Goal: Book appointment/travel/reservation

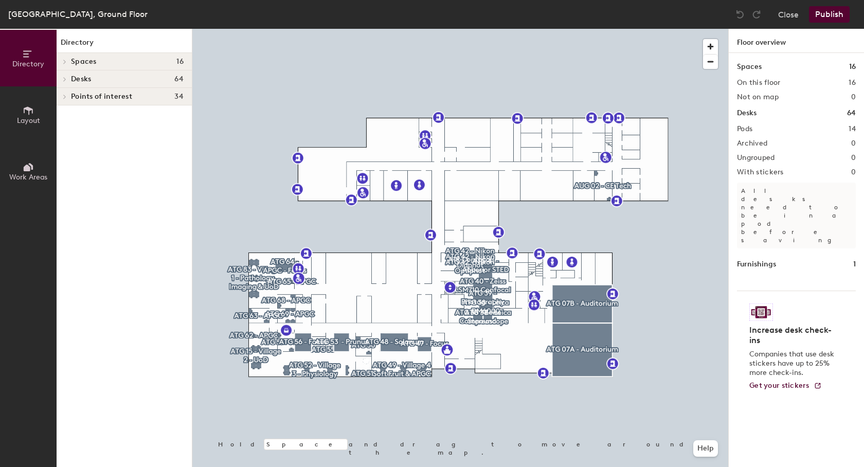
click at [65, 62] on icon at bounding box center [65, 62] width 2 height 4
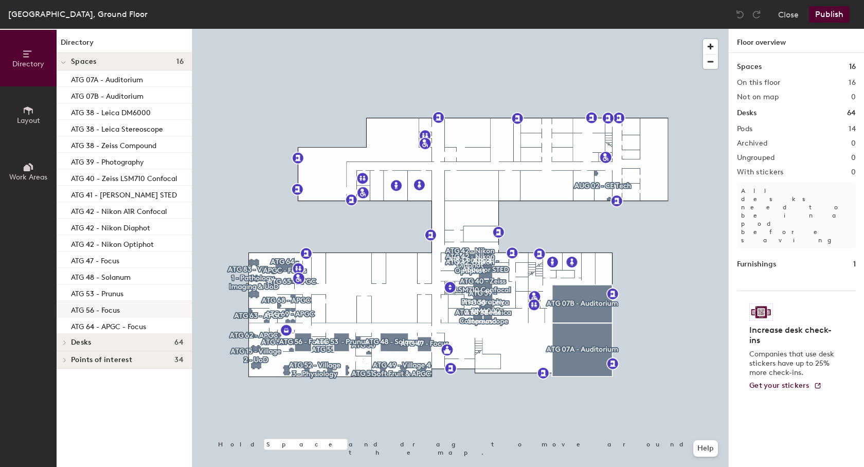
click at [107, 307] on p "ATG 56 - Focus" at bounding box center [95, 309] width 49 height 12
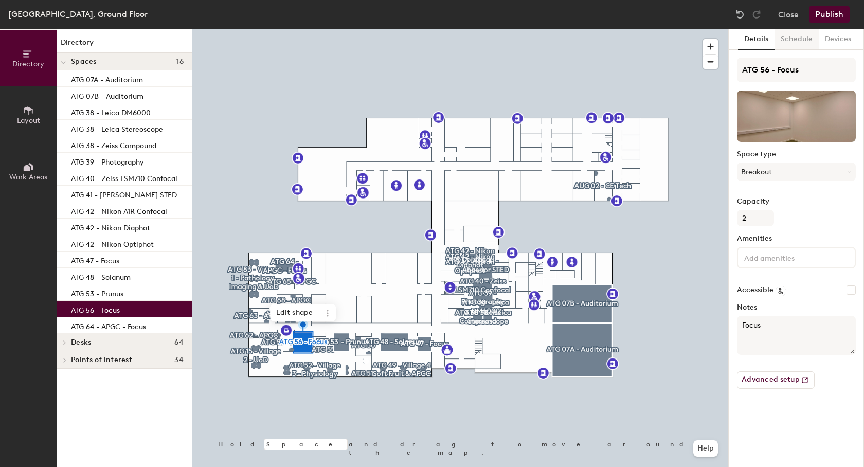
click at [799, 38] on button "Schedule" at bounding box center [796, 39] width 44 height 21
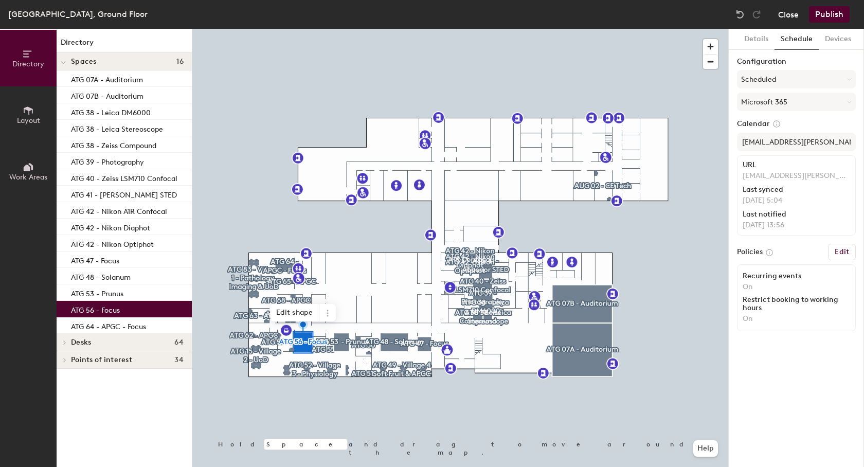
click at [788, 15] on button "Close" at bounding box center [788, 14] width 21 height 16
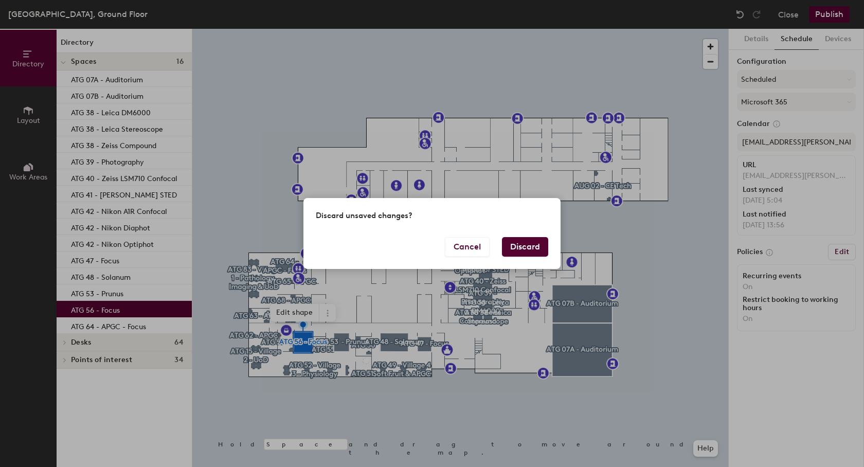
click at [535, 246] on button "Discard" at bounding box center [525, 247] width 46 height 20
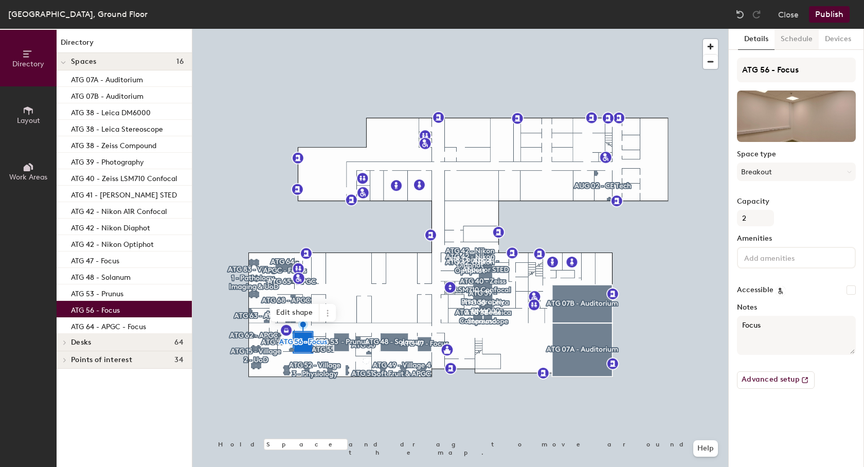
click at [791, 39] on button "Schedule" at bounding box center [796, 39] width 44 height 21
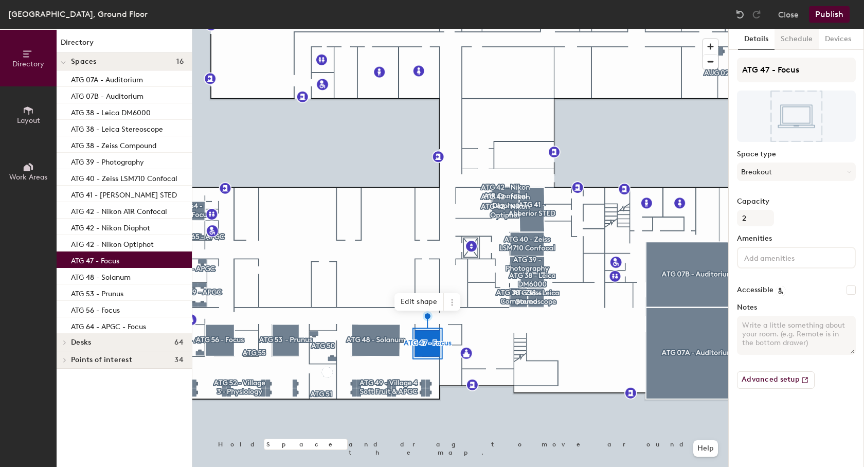
click at [799, 42] on button "Schedule" at bounding box center [796, 39] width 44 height 21
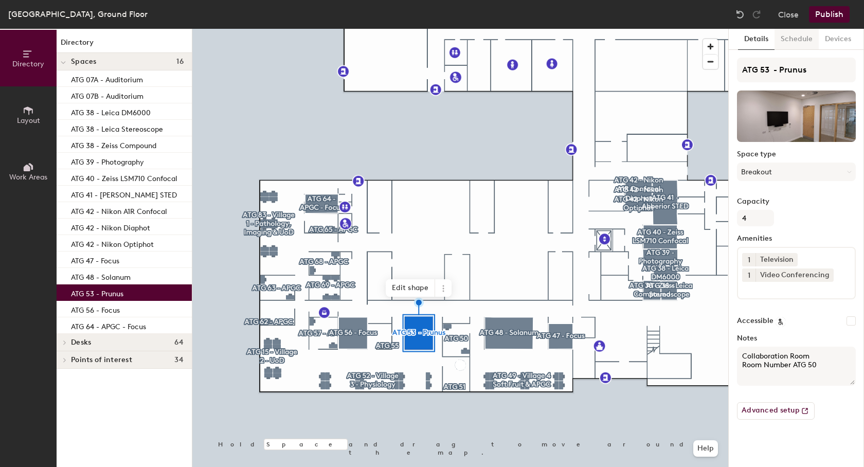
click at [793, 42] on button "Schedule" at bounding box center [796, 39] width 44 height 21
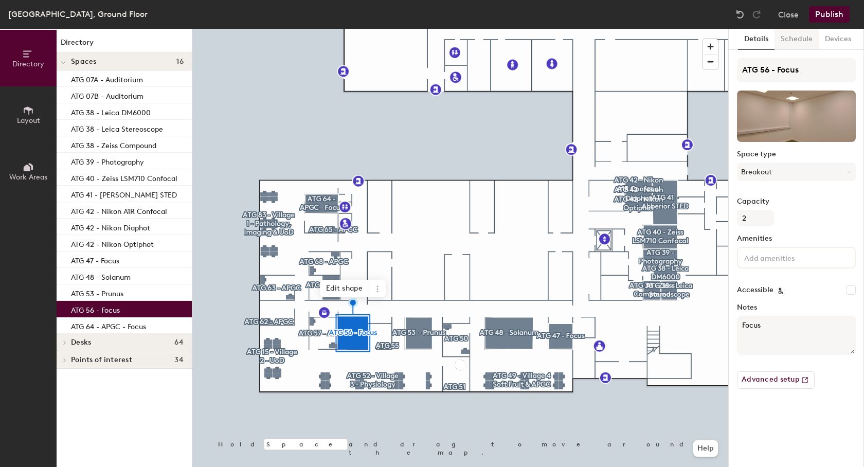
click at [791, 39] on button "Schedule" at bounding box center [796, 39] width 44 height 21
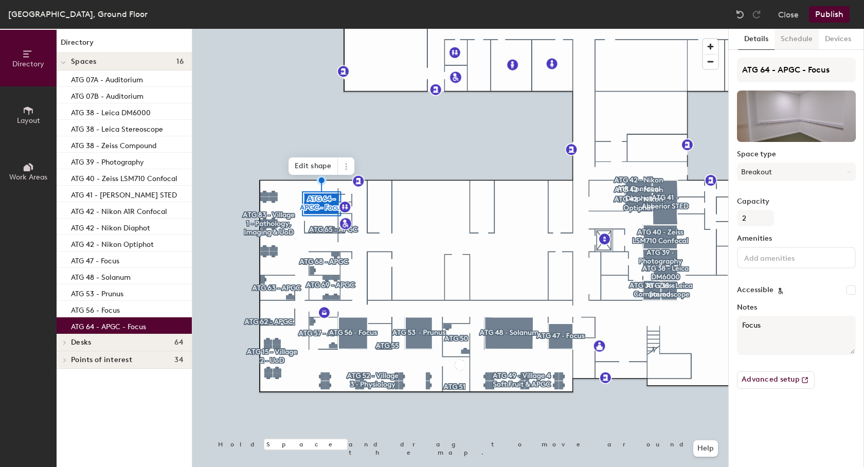
click at [783, 34] on button "Schedule" at bounding box center [796, 39] width 44 height 21
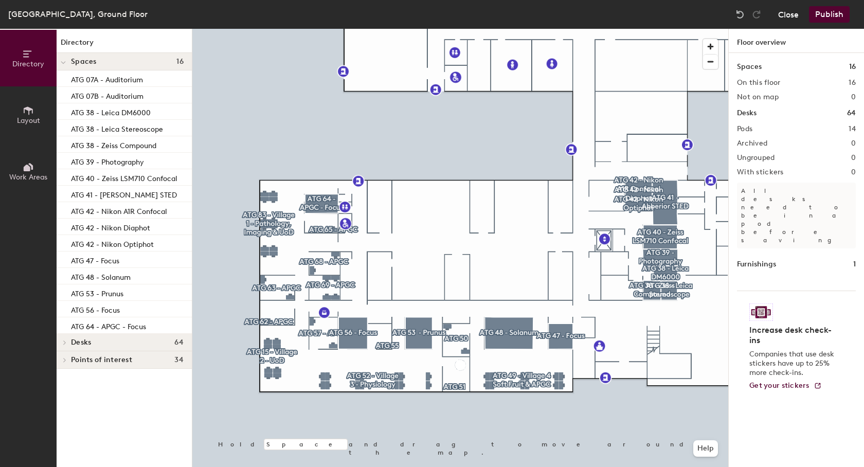
click at [785, 12] on button "Close" at bounding box center [788, 14] width 21 height 16
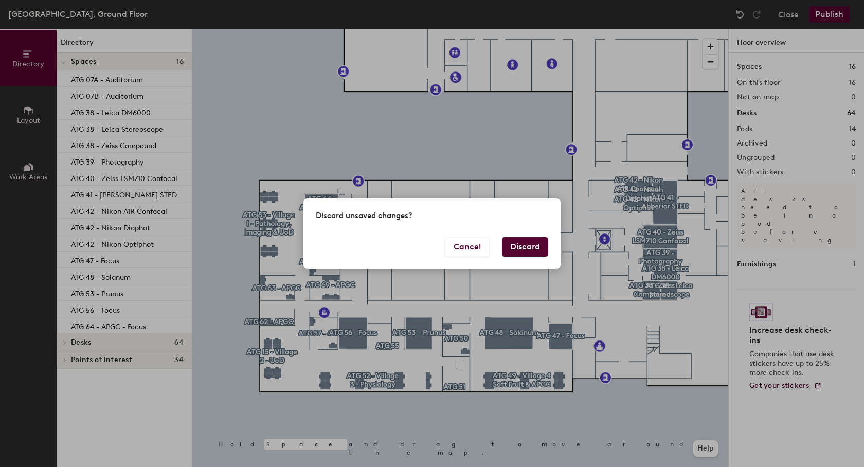
click at [526, 239] on button "Discard" at bounding box center [525, 247] width 46 height 20
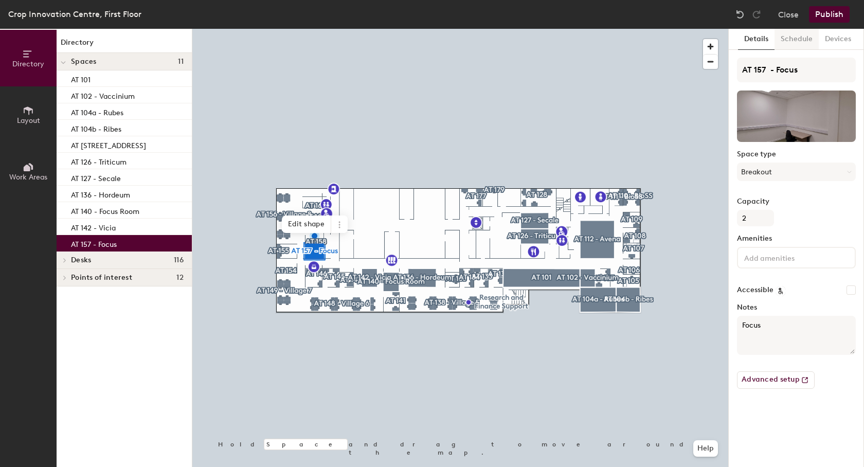
click at [793, 41] on button "Schedule" at bounding box center [796, 39] width 44 height 21
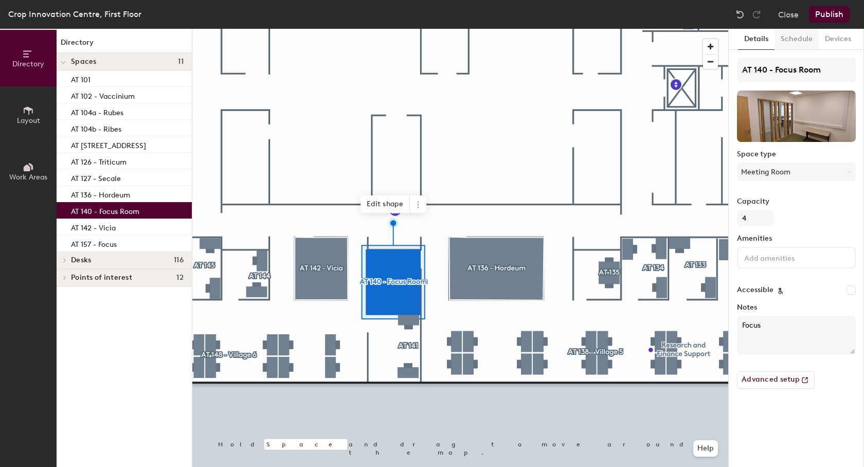
click at [791, 41] on button "Schedule" at bounding box center [796, 39] width 44 height 21
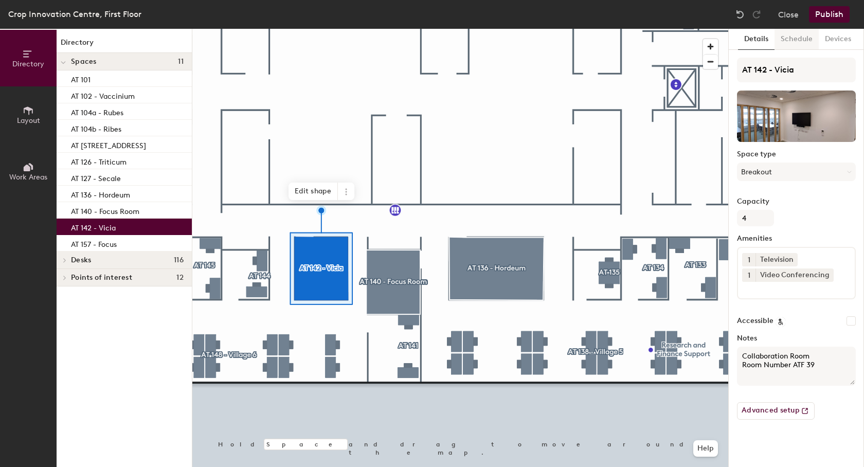
click at [791, 36] on button "Schedule" at bounding box center [796, 39] width 44 height 21
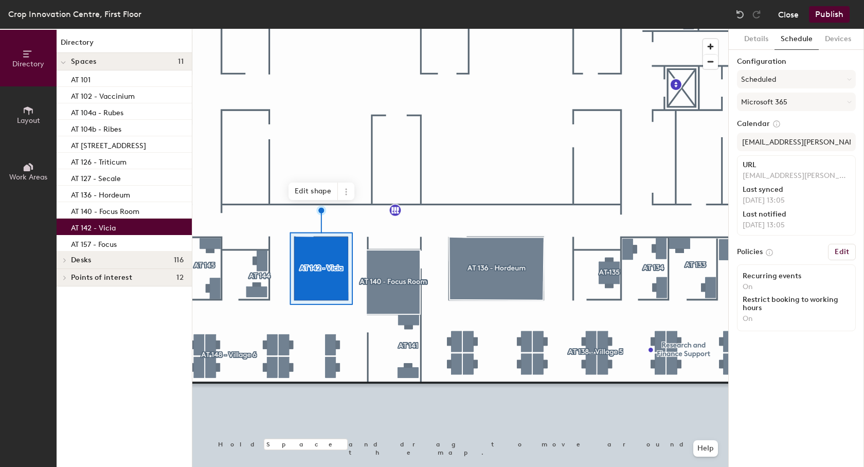
click at [787, 12] on button "Close" at bounding box center [788, 14] width 21 height 16
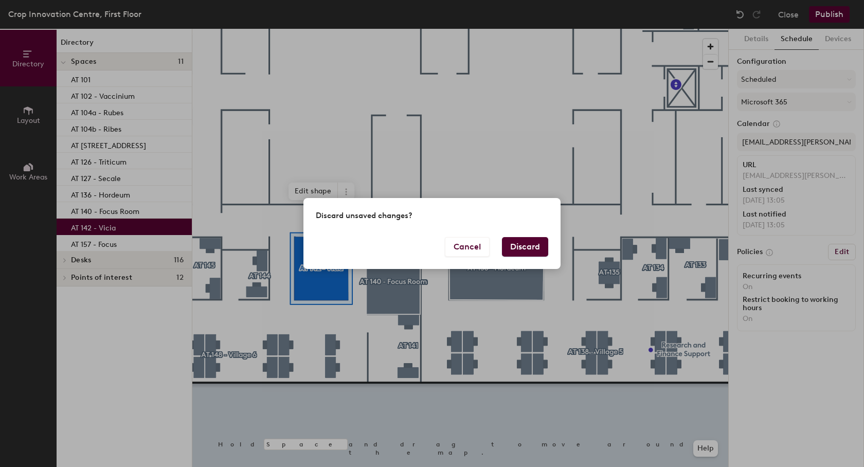
click at [526, 244] on button "Discard" at bounding box center [525, 247] width 46 height 20
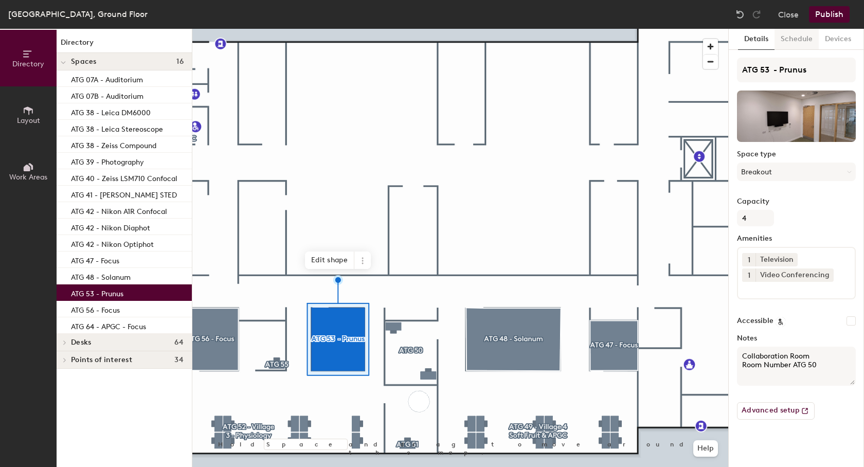
click at [797, 41] on button "Schedule" at bounding box center [796, 39] width 44 height 21
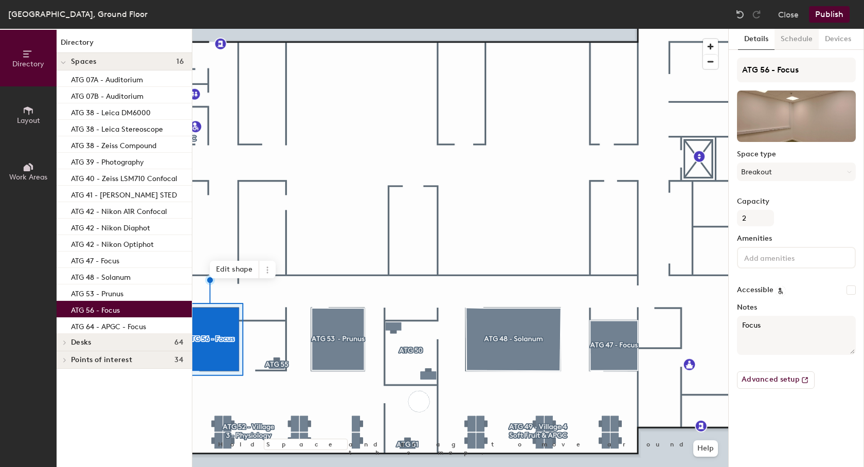
click at [795, 37] on button "Schedule" at bounding box center [796, 39] width 44 height 21
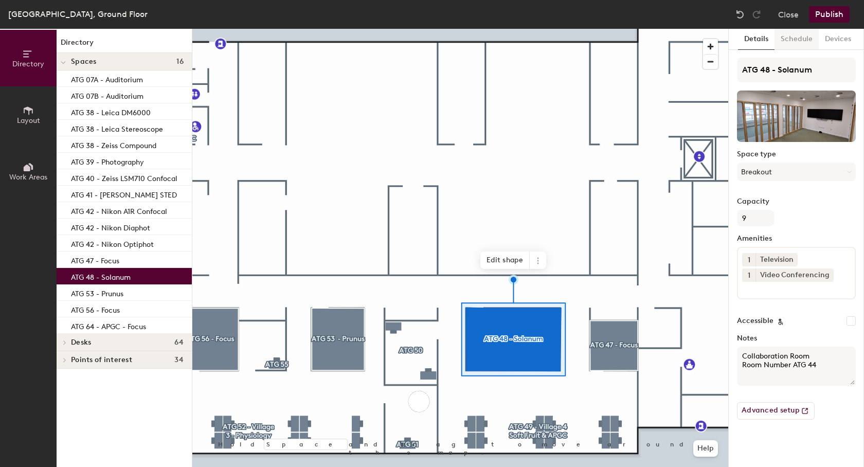
click at [791, 42] on button "Schedule" at bounding box center [796, 39] width 44 height 21
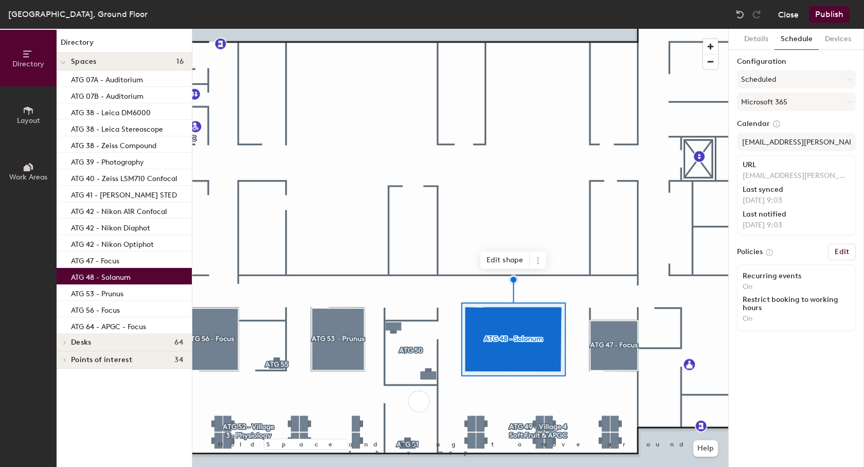
click at [786, 14] on button "Close" at bounding box center [788, 14] width 21 height 16
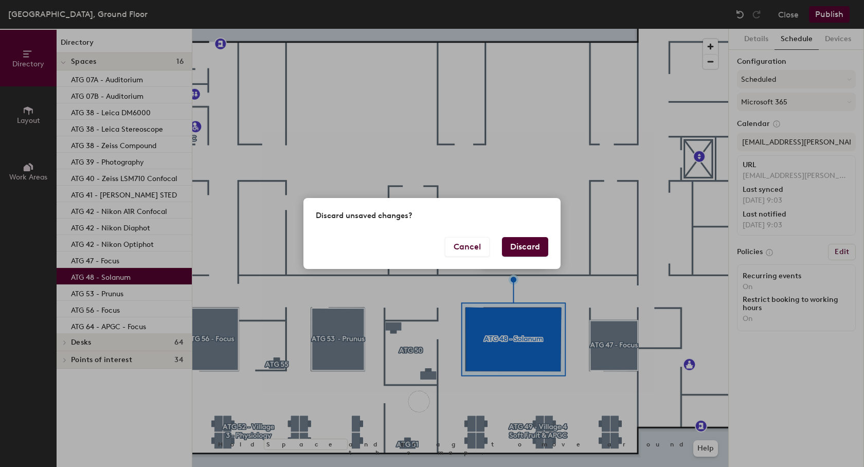
click at [514, 242] on button "Discard" at bounding box center [525, 247] width 46 height 20
